Goal: Transaction & Acquisition: Purchase product/service

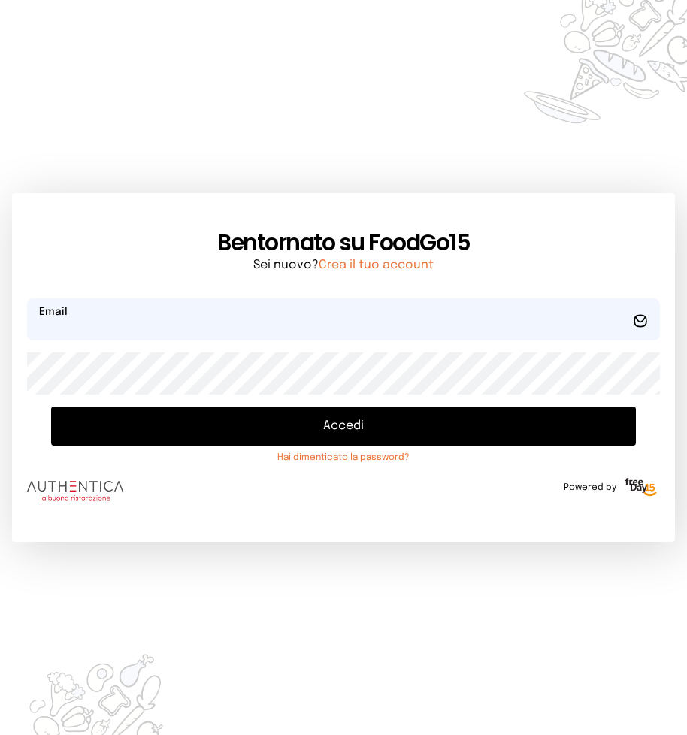
type input "**********"
click at [322, 427] on button "Accedi" at bounding box center [343, 426] width 585 height 39
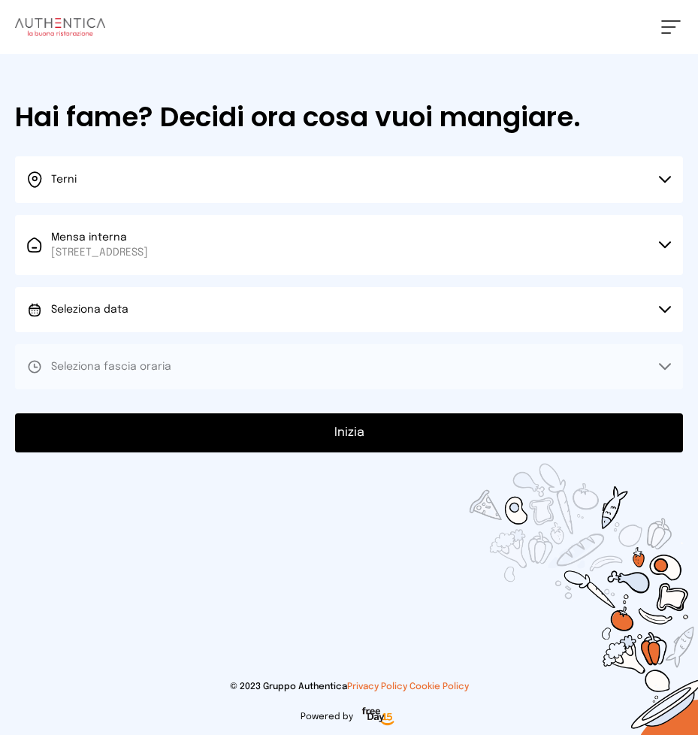
click at [289, 308] on button "Seleziona data" at bounding box center [349, 309] width 668 height 45
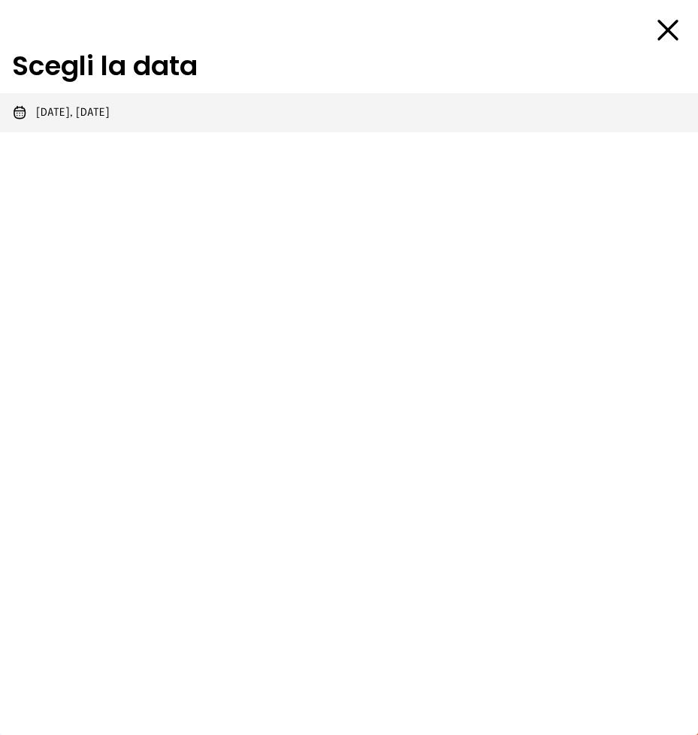
click at [140, 116] on li "[DATE], [DATE]" at bounding box center [349, 112] width 698 height 39
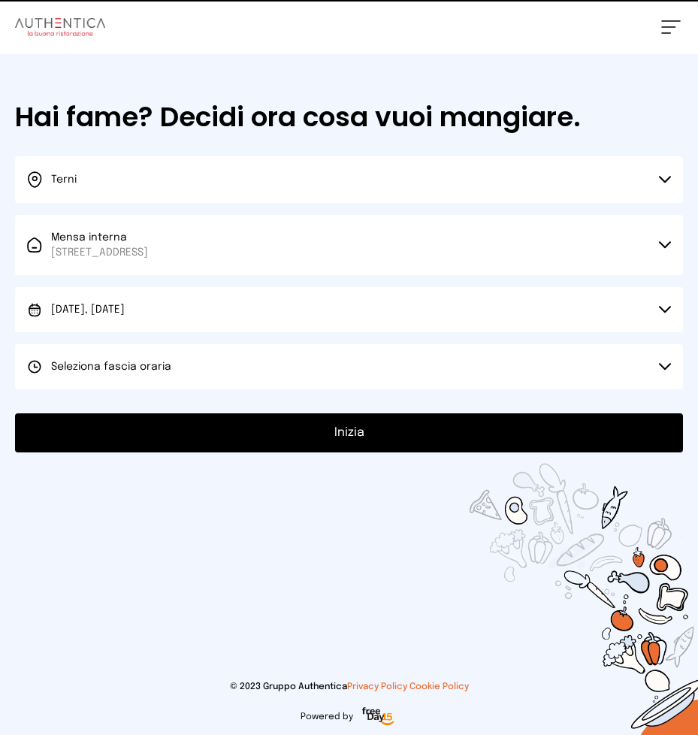
click at [161, 367] on span "Seleziona fascia oraria" at bounding box center [111, 366] width 120 height 11
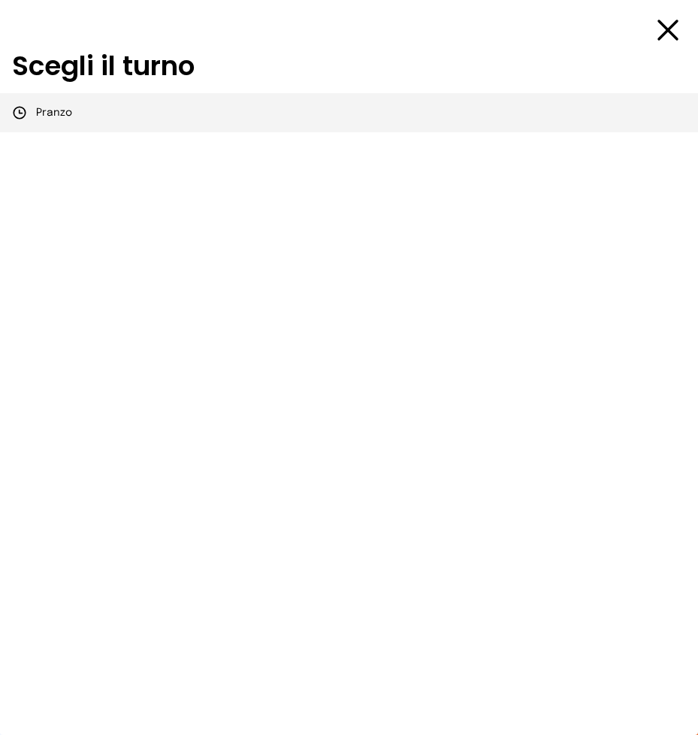
click at [95, 104] on li "Pranzo" at bounding box center [349, 112] width 698 height 39
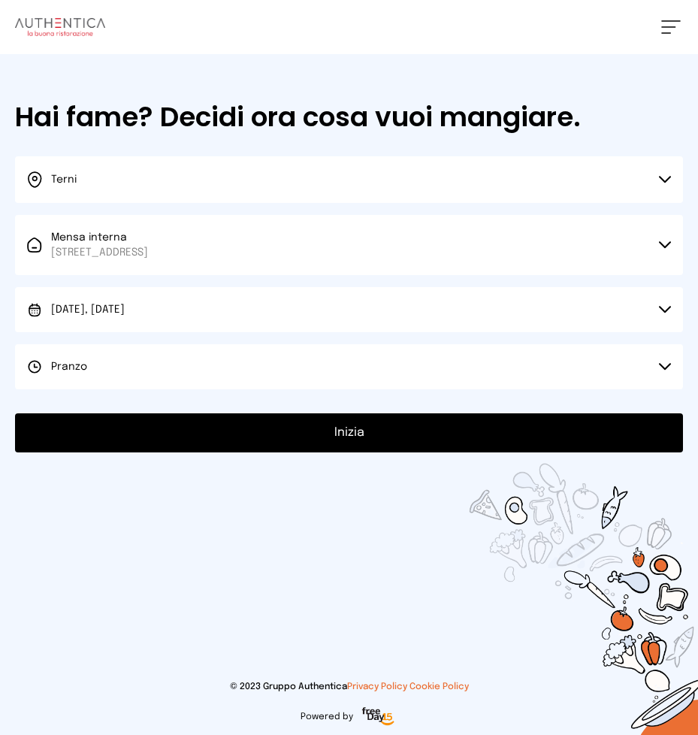
click at [427, 436] on button "Inizia" at bounding box center [349, 432] width 668 height 39
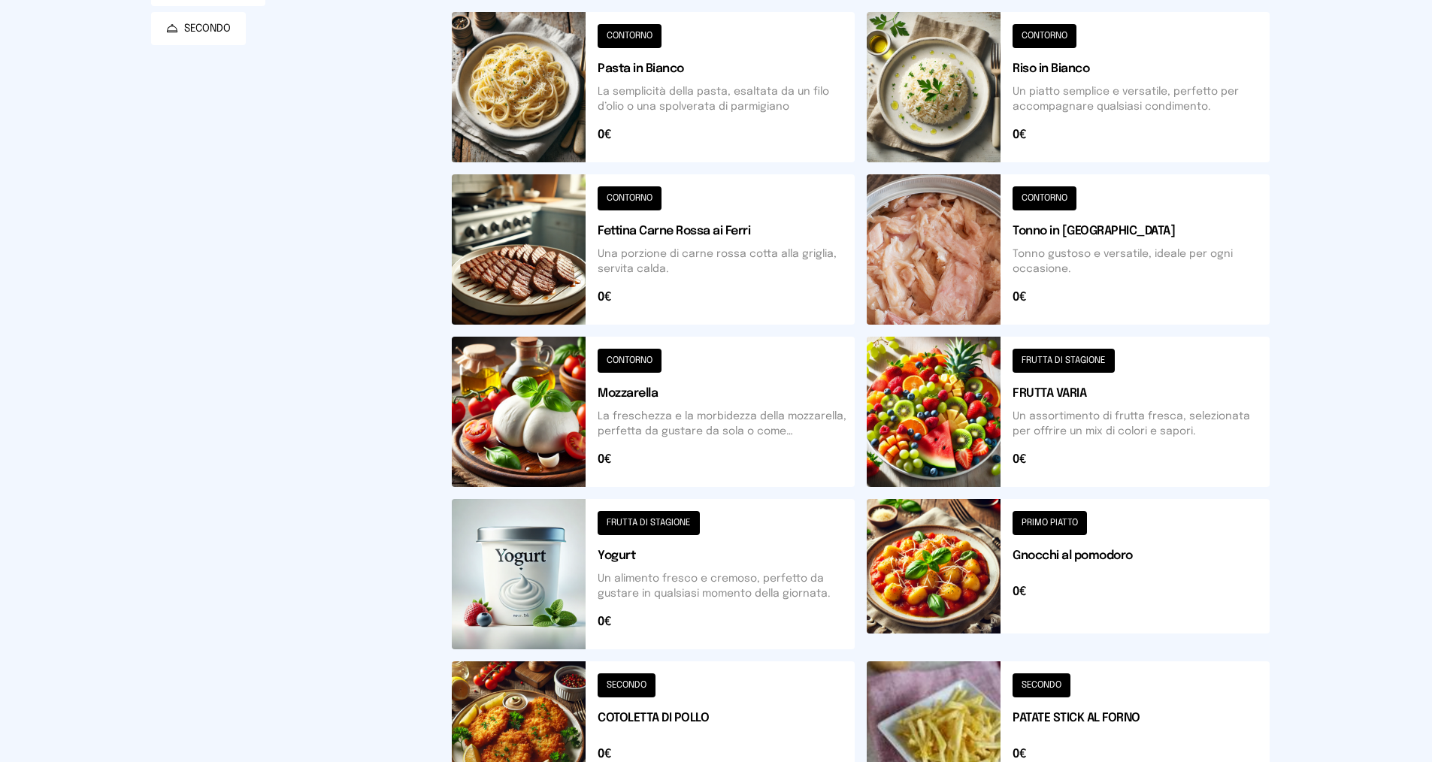
scroll to position [376, 0]
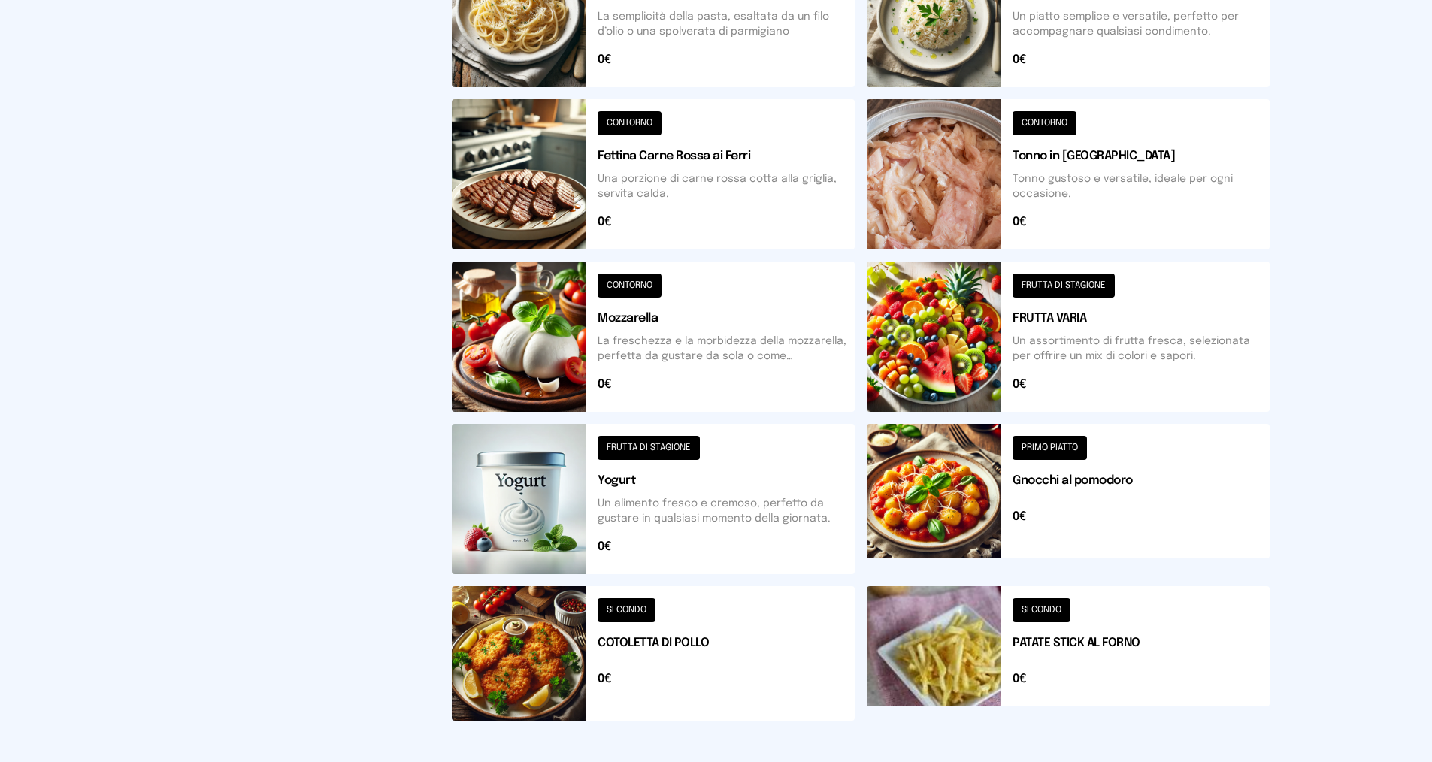
click at [697, 532] on button at bounding box center [1067, 499] width 403 height 150
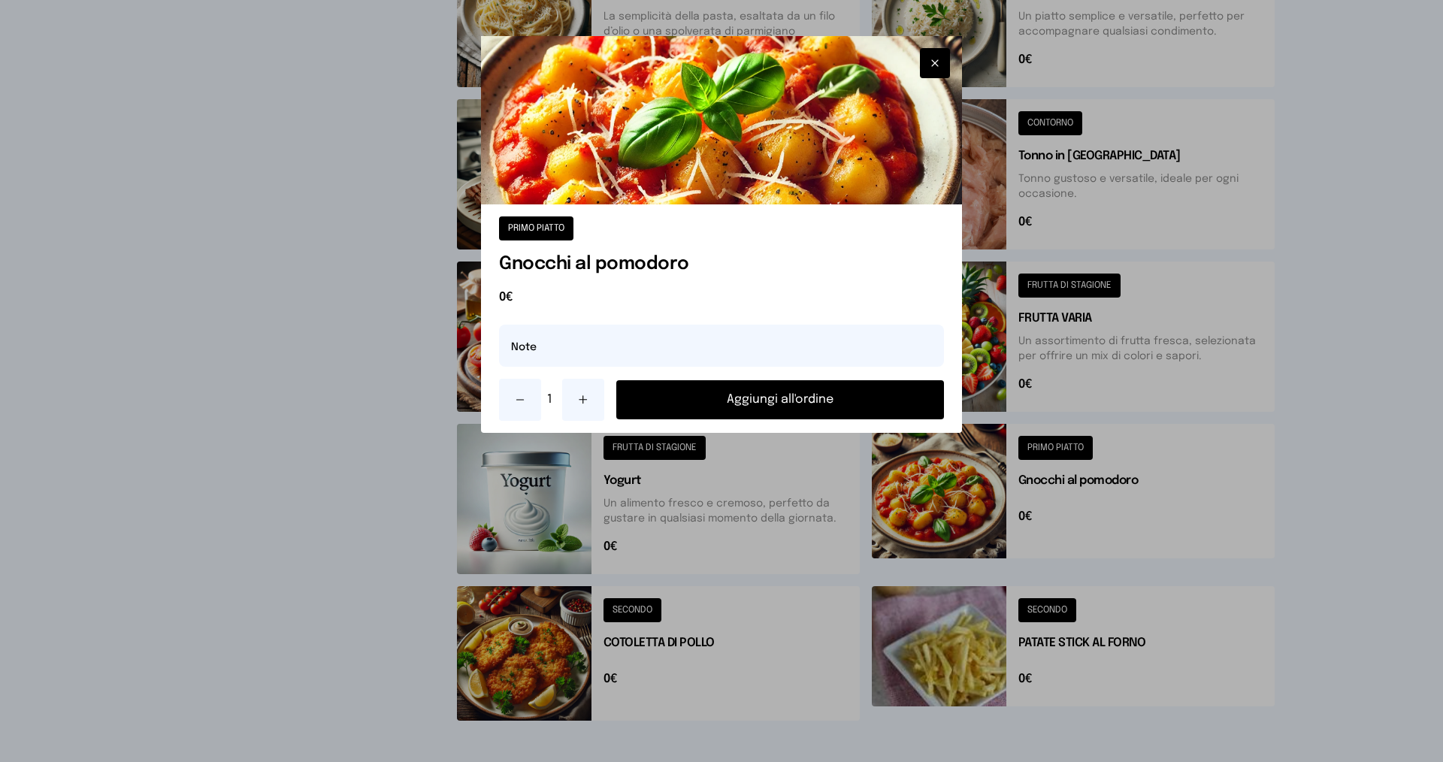
click at [697, 406] on button "Aggiungi all'ordine" at bounding box center [780, 399] width 328 height 39
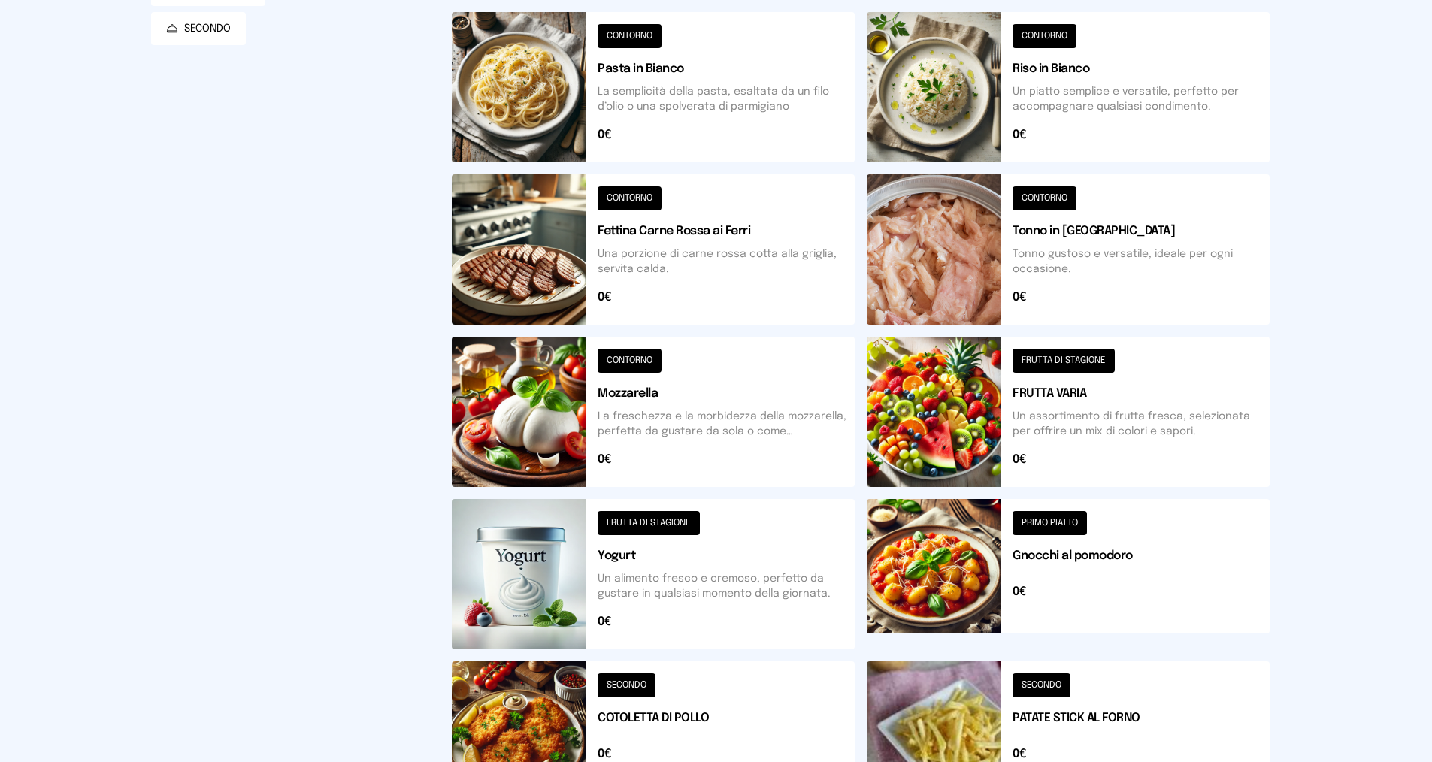
scroll to position [0, 0]
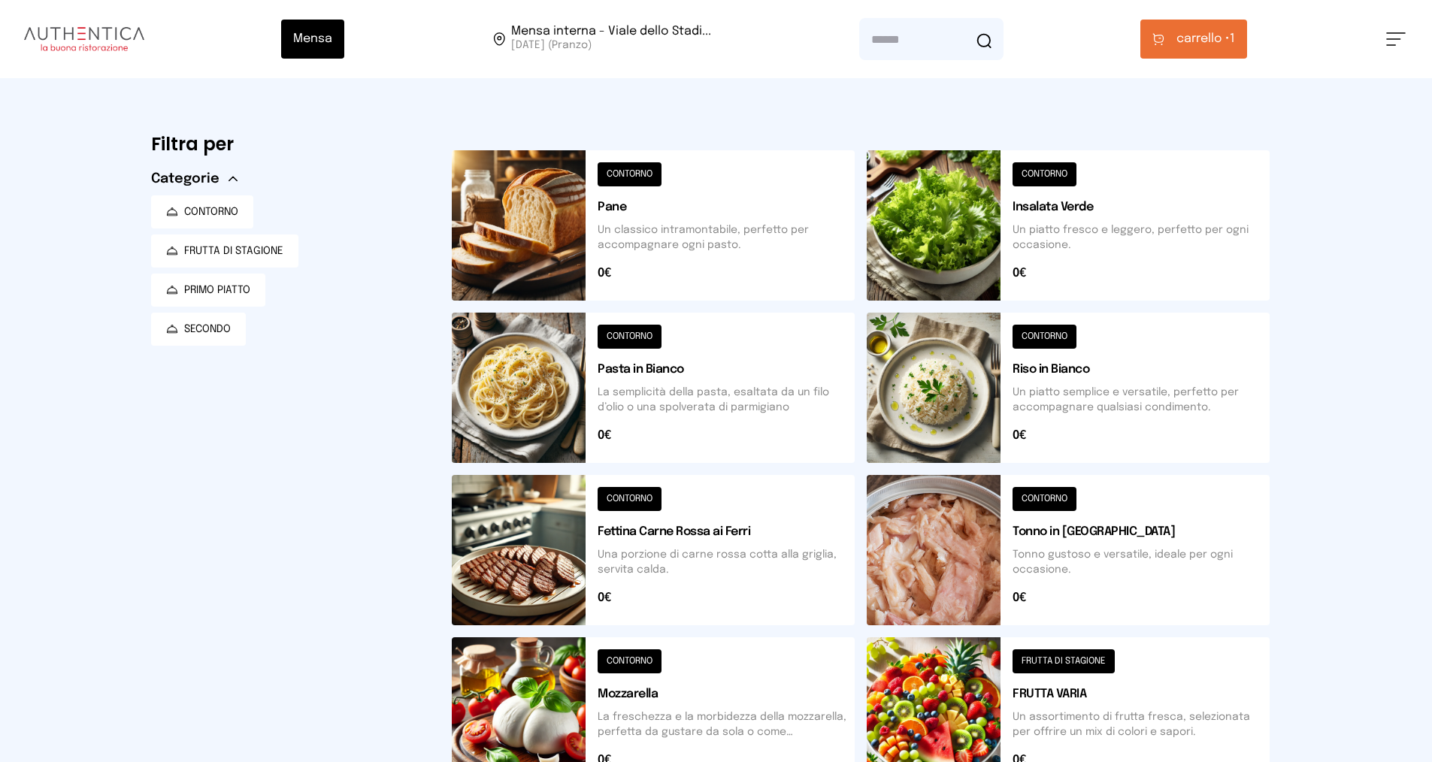
click at [697, 34] on span "carrello •" at bounding box center [1202, 39] width 53 height 18
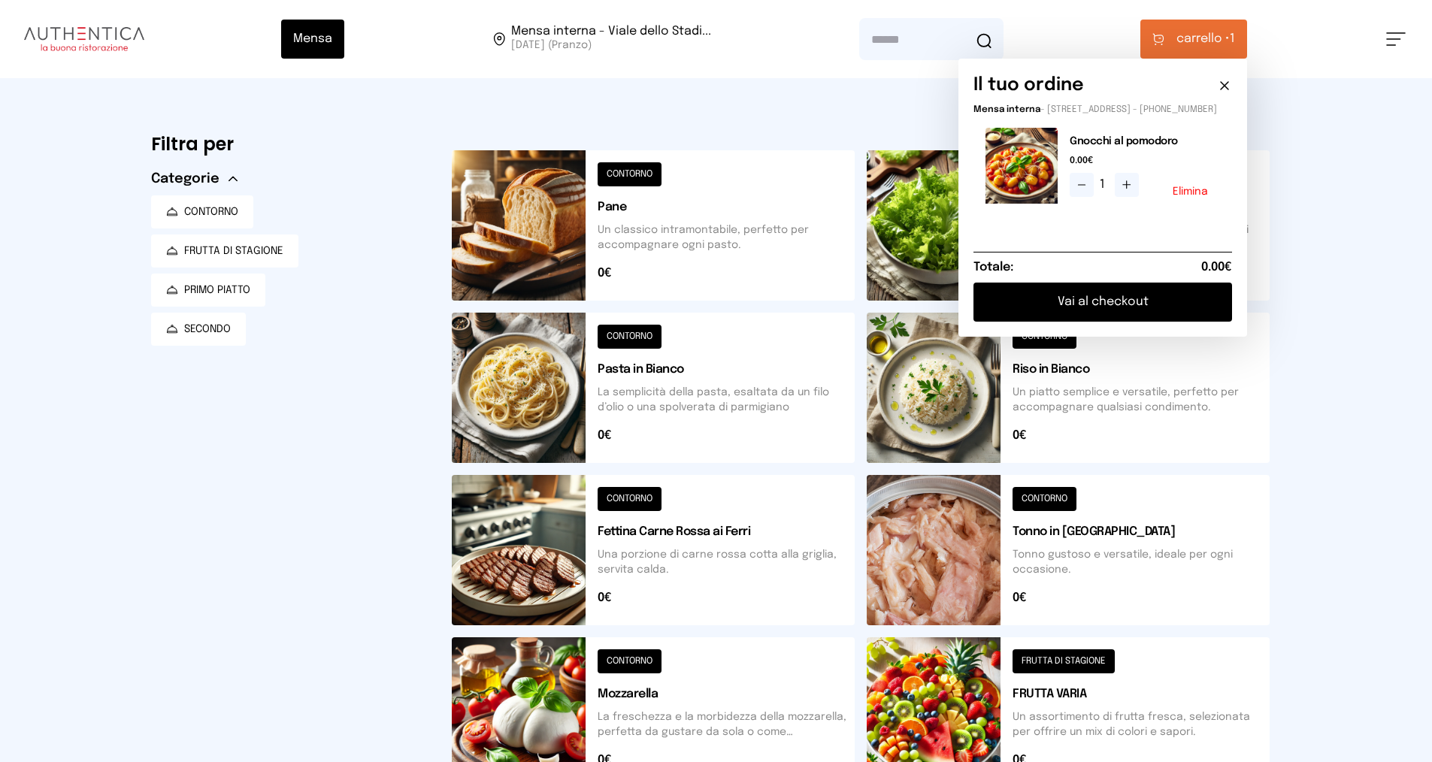
click at [697, 197] on button "Elimina" at bounding box center [1189, 191] width 35 height 11
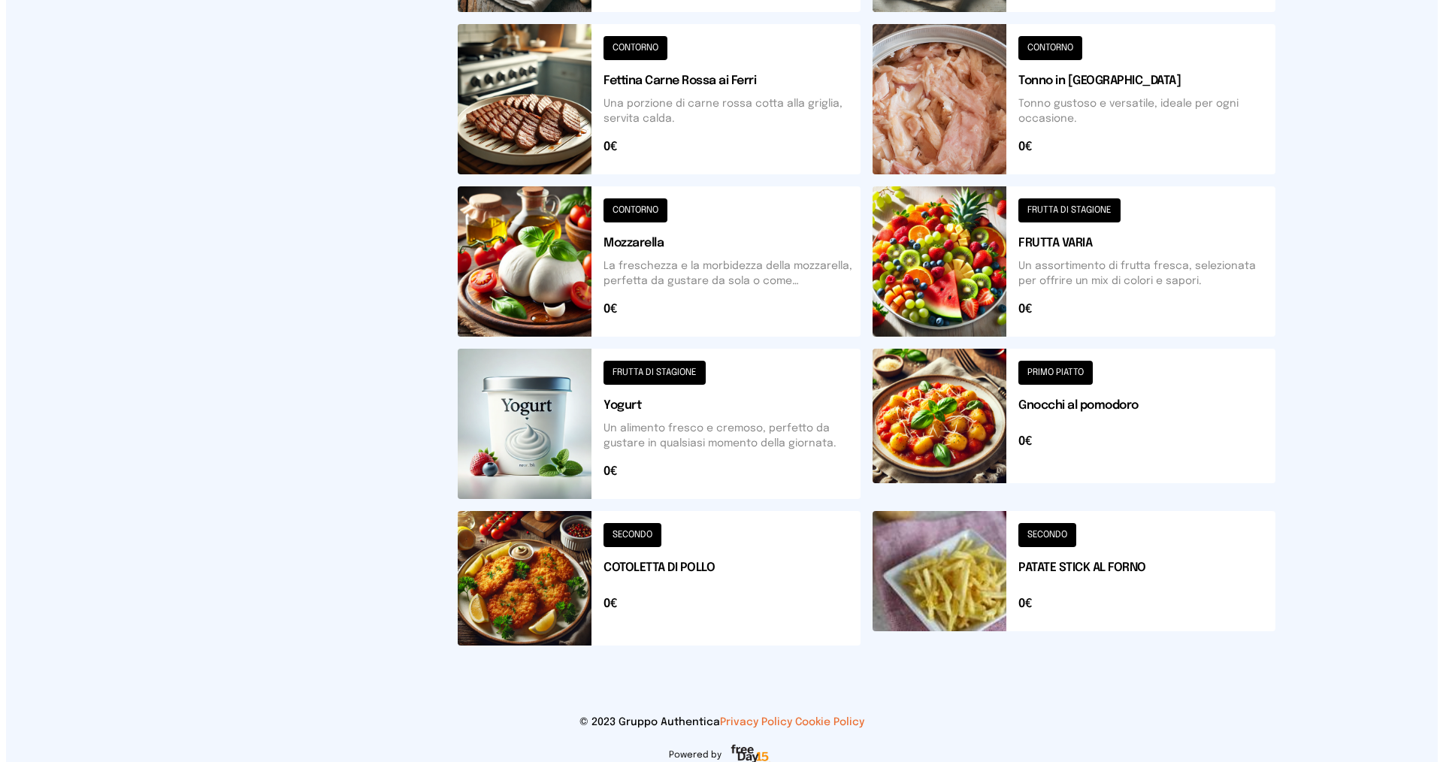
scroll to position [225, 0]
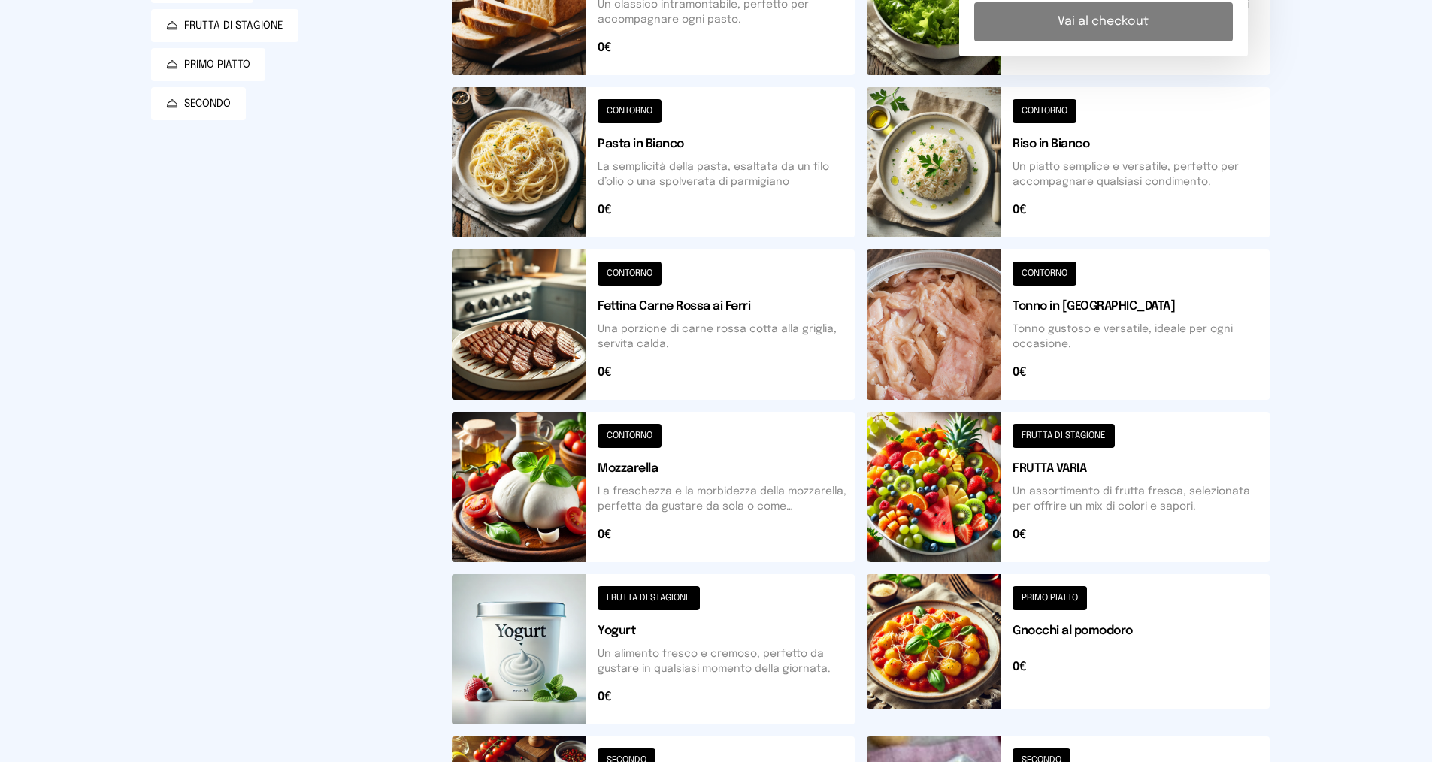
click at [697, 201] on button at bounding box center [1067, 162] width 403 height 150
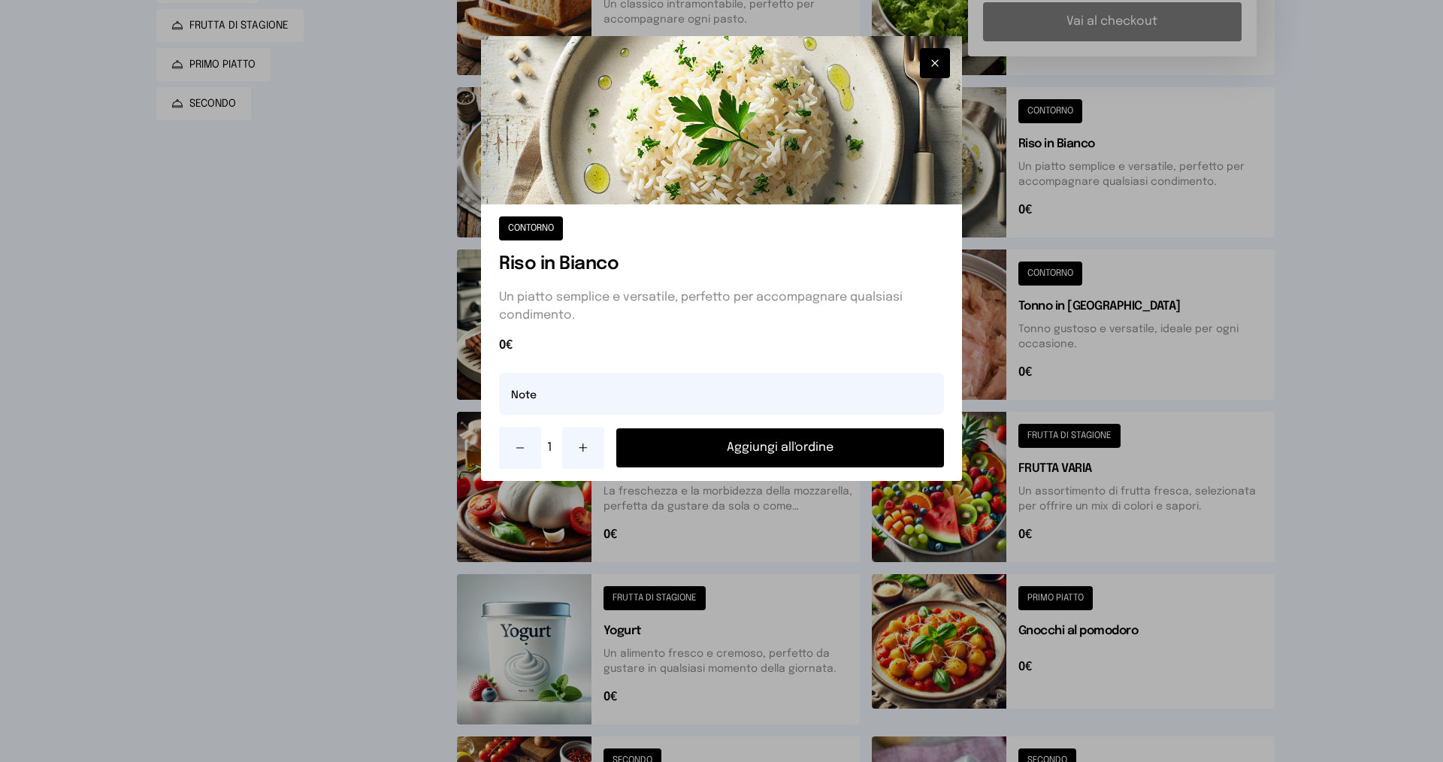
click at [697, 445] on button "Aggiungi all'ordine" at bounding box center [780, 447] width 328 height 39
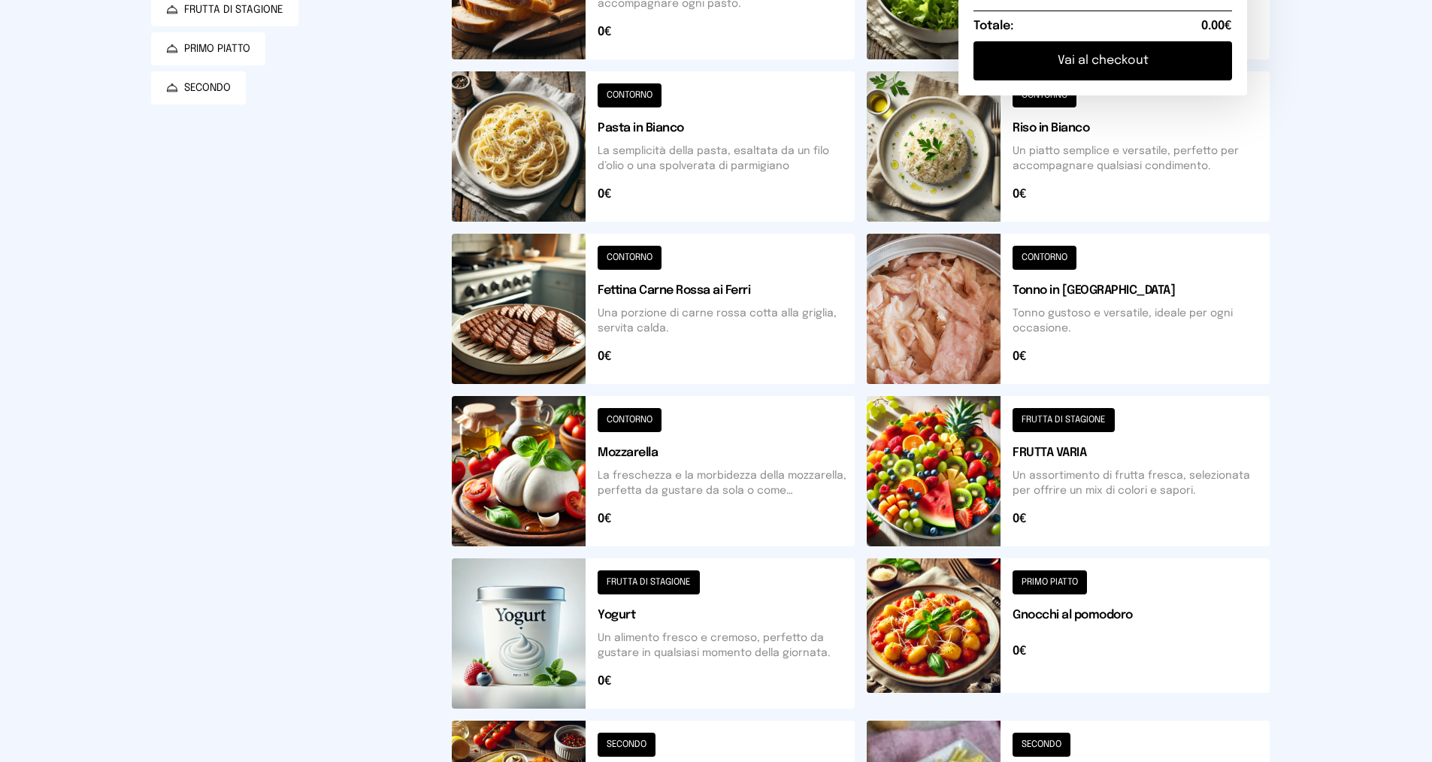
scroll to position [91, 0]
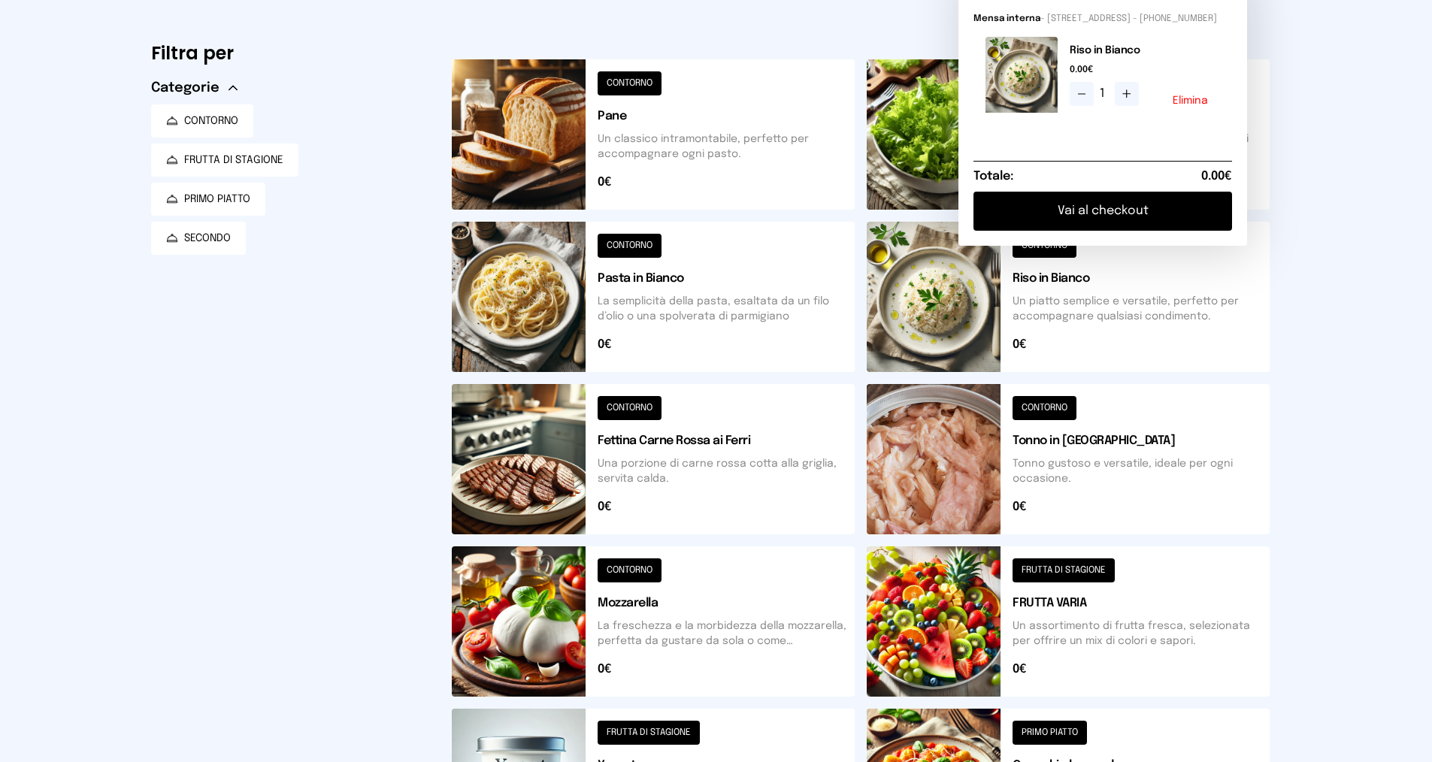
click at [697, 139] on button at bounding box center [1067, 134] width 403 height 150
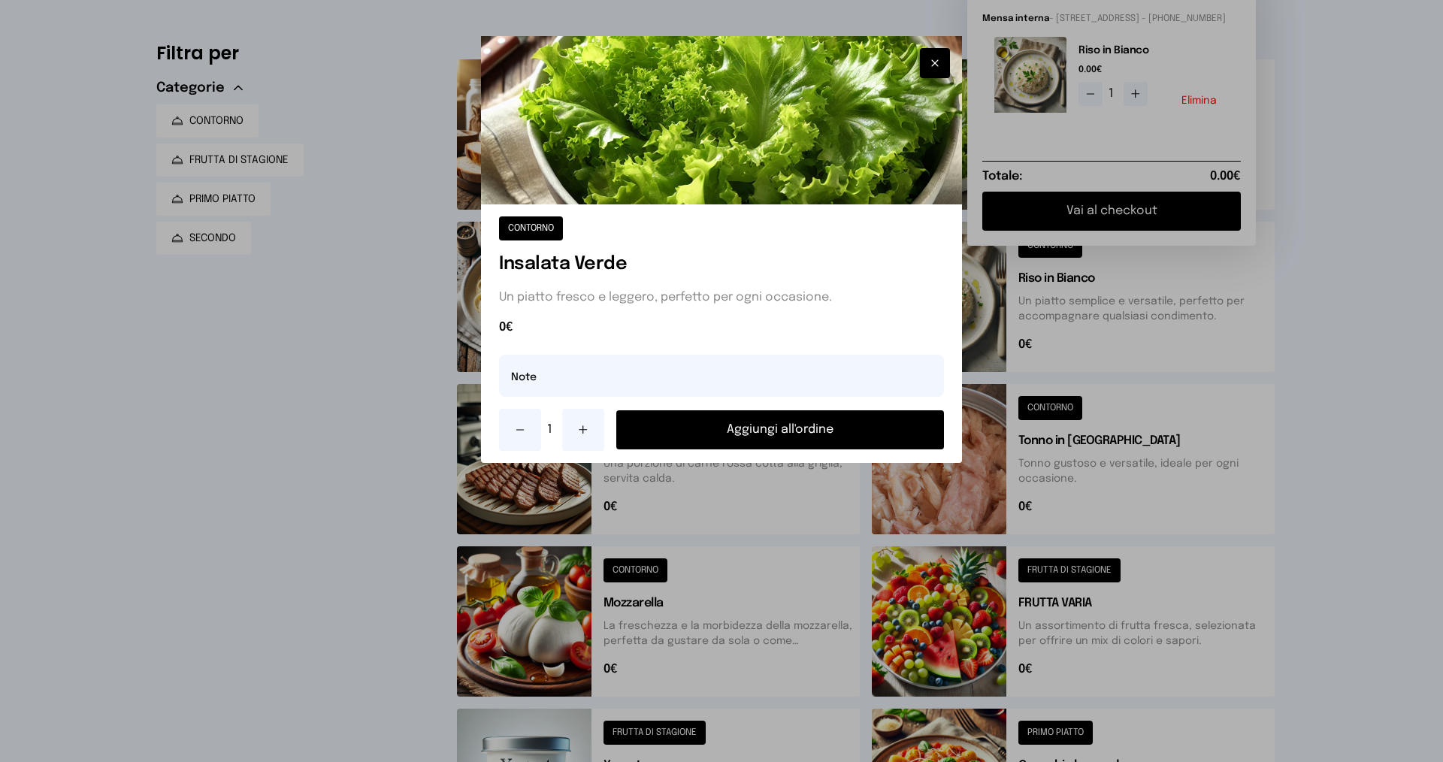
click at [697, 423] on button "Aggiungi all'ordine" at bounding box center [780, 429] width 328 height 39
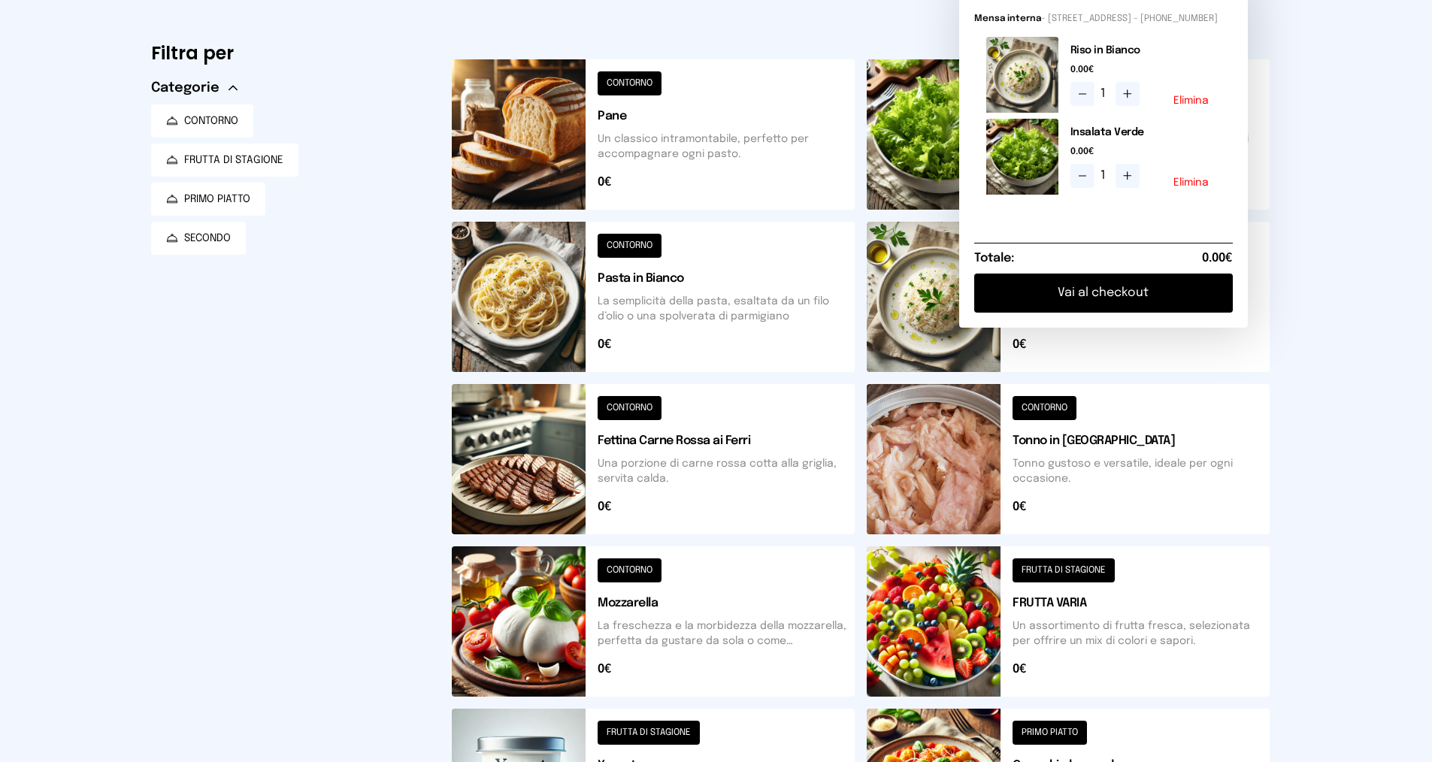
click at [697, 657] on button at bounding box center [1067, 621] width 403 height 150
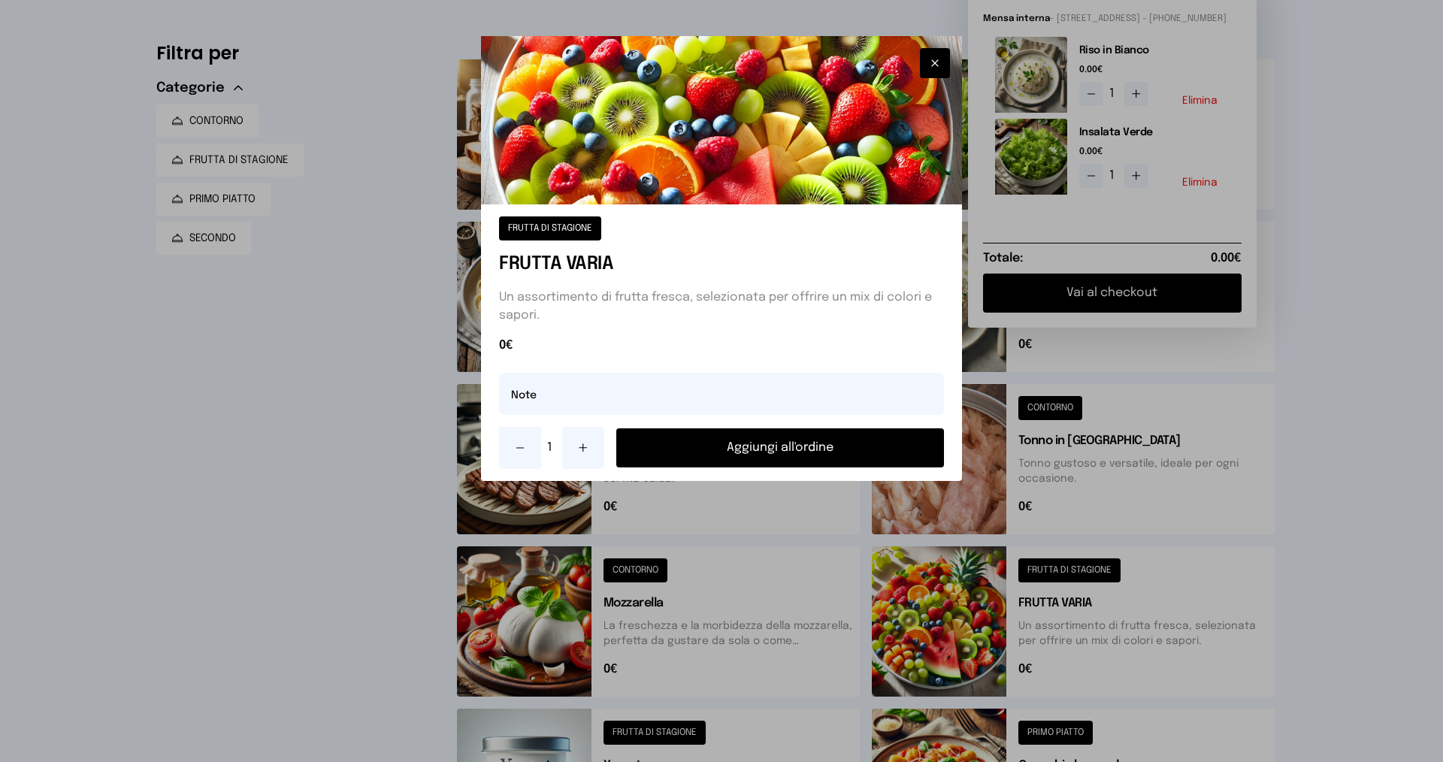
click at [582, 449] on icon at bounding box center [583, 448] width 12 height 12
click at [697, 455] on button "Aggiungi all'ordine" at bounding box center [780, 447] width 328 height 39
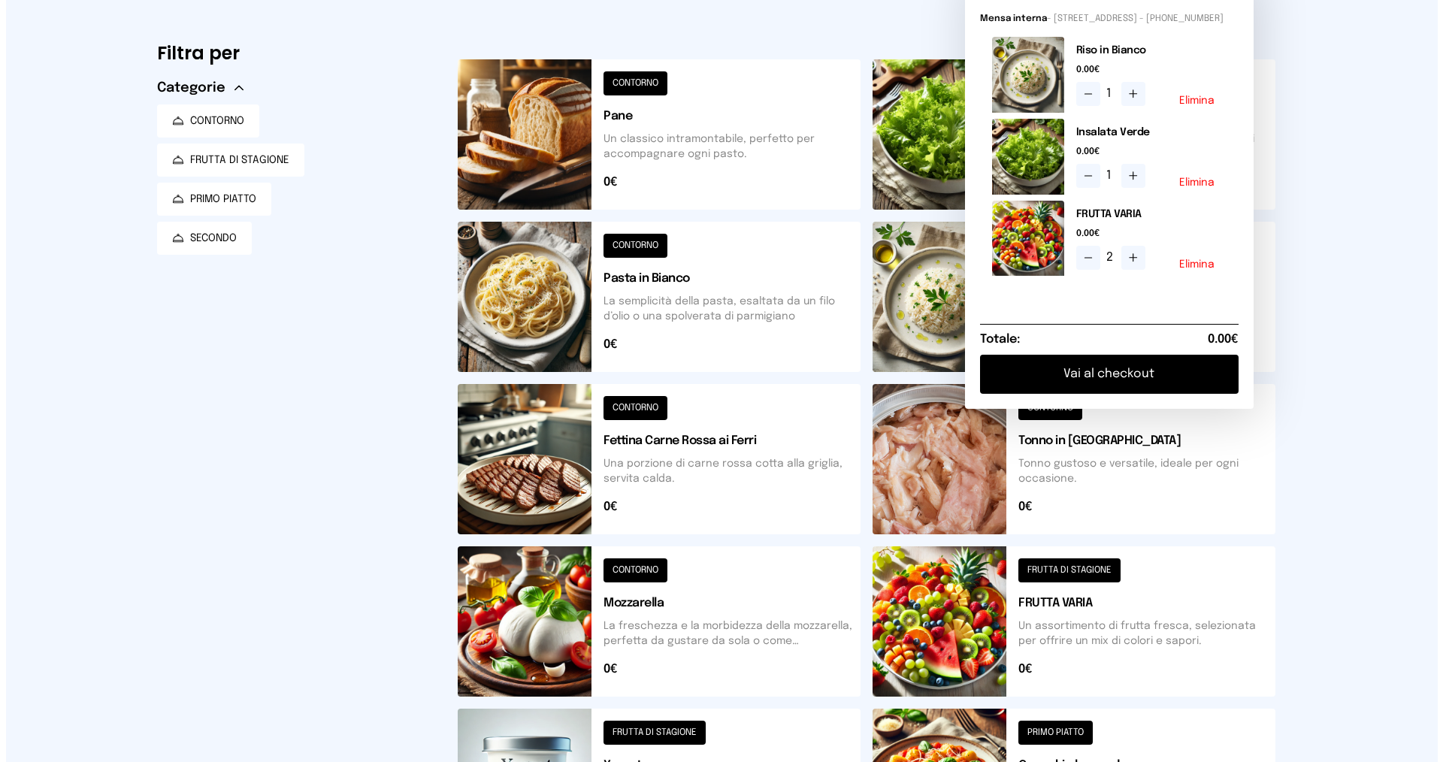
scroll to position [0, 0]
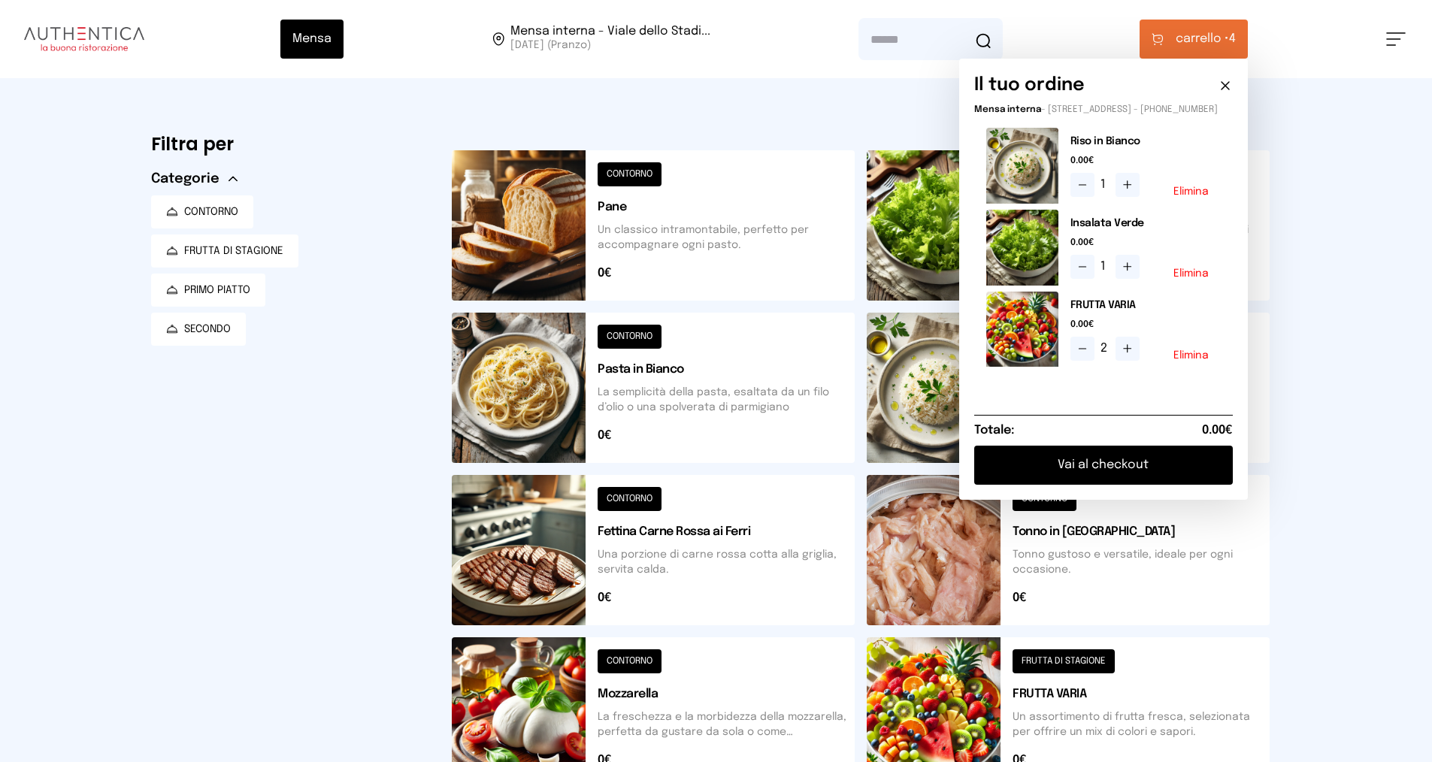
click at [697, 482] on button "Vai al checkout" at bounding box center [1103, 465] width 259 height 39
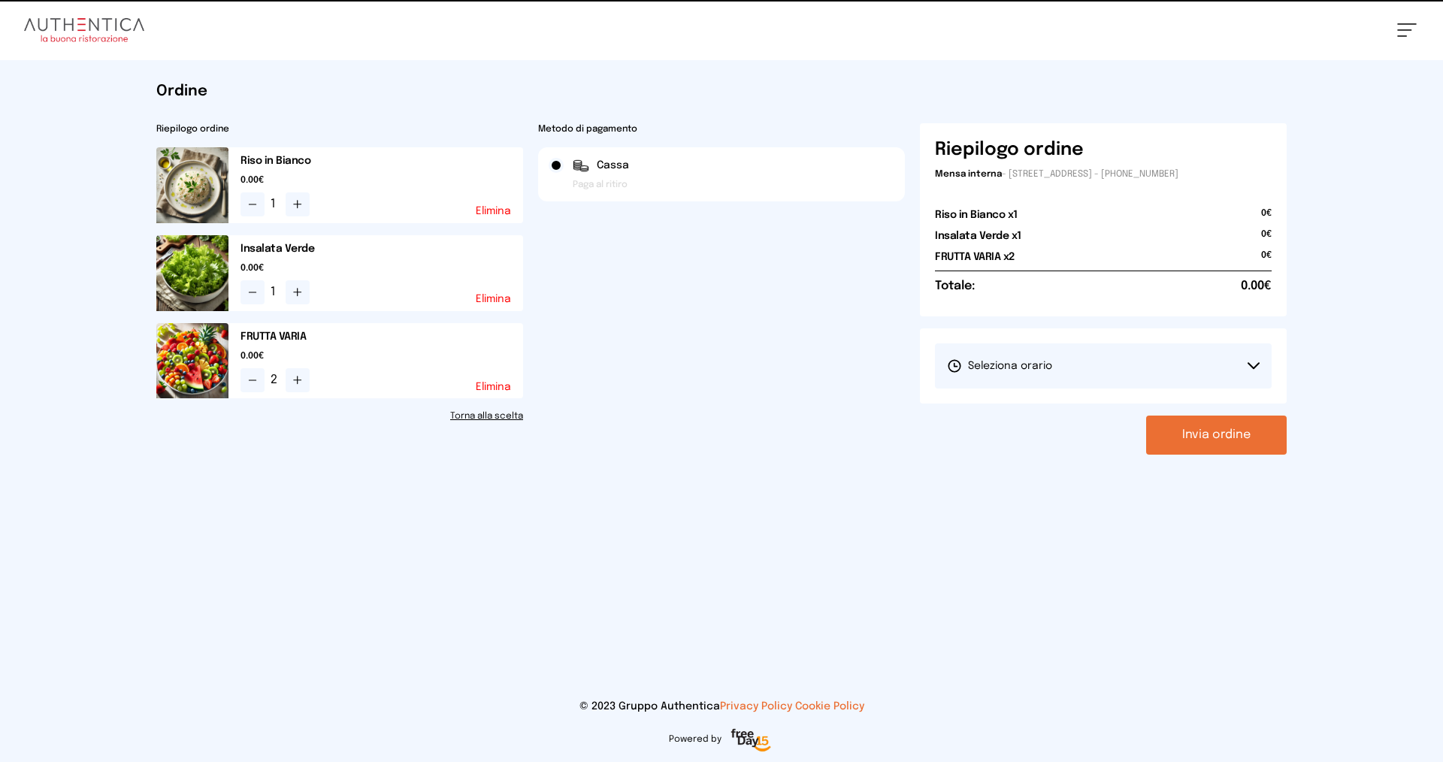
click at [697, 363] on span "Seleziona orario" at bounding box center [999, 365] width 105 height 15
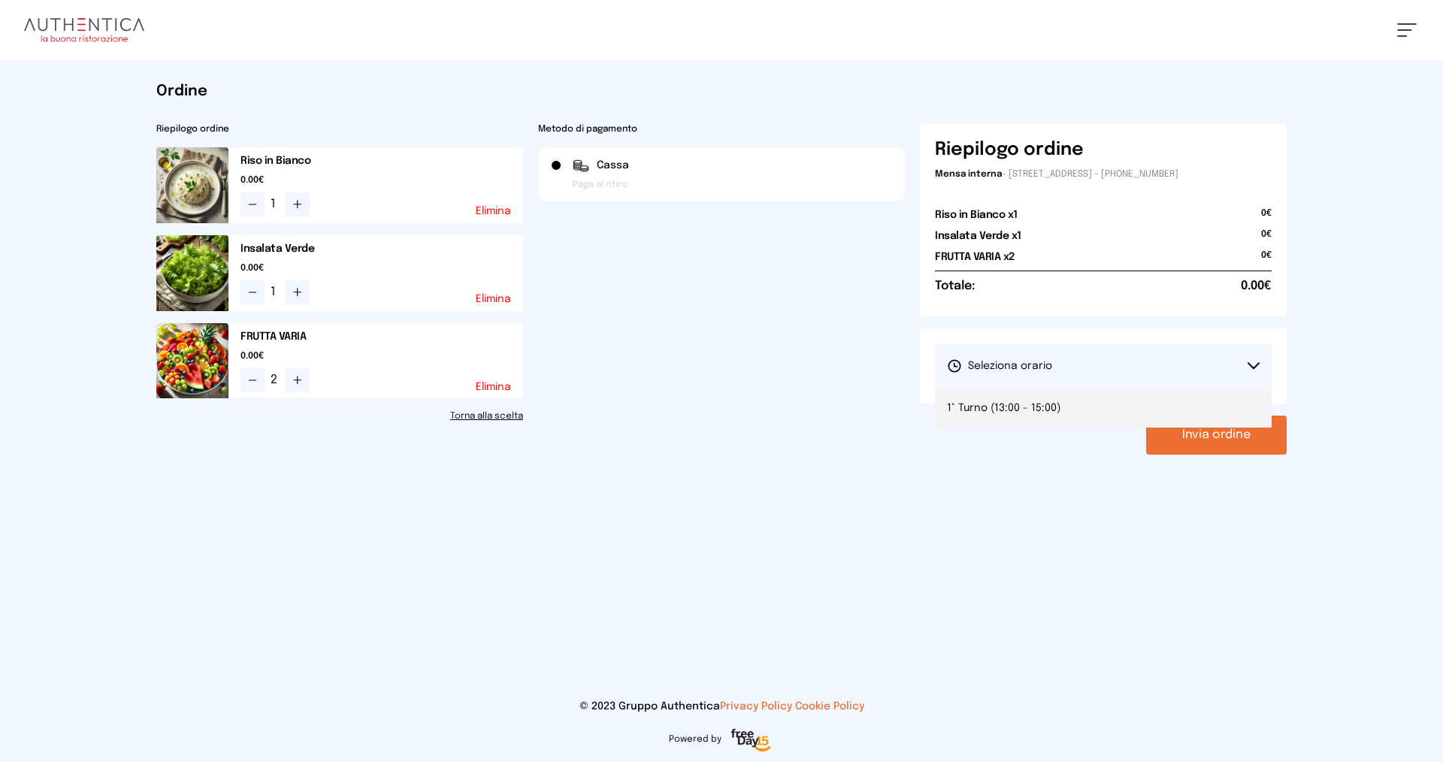
click at [697, 408] on span "1° Turno (13:00 - 15:00)" at bounding box center [1003, 408] width 113 height 15
click at [697, 425] on button "Invia ordine" at bounding box center [1216, 435] width 141 height 39
